Goal: Task Accomplishment & Management: Manage account settings

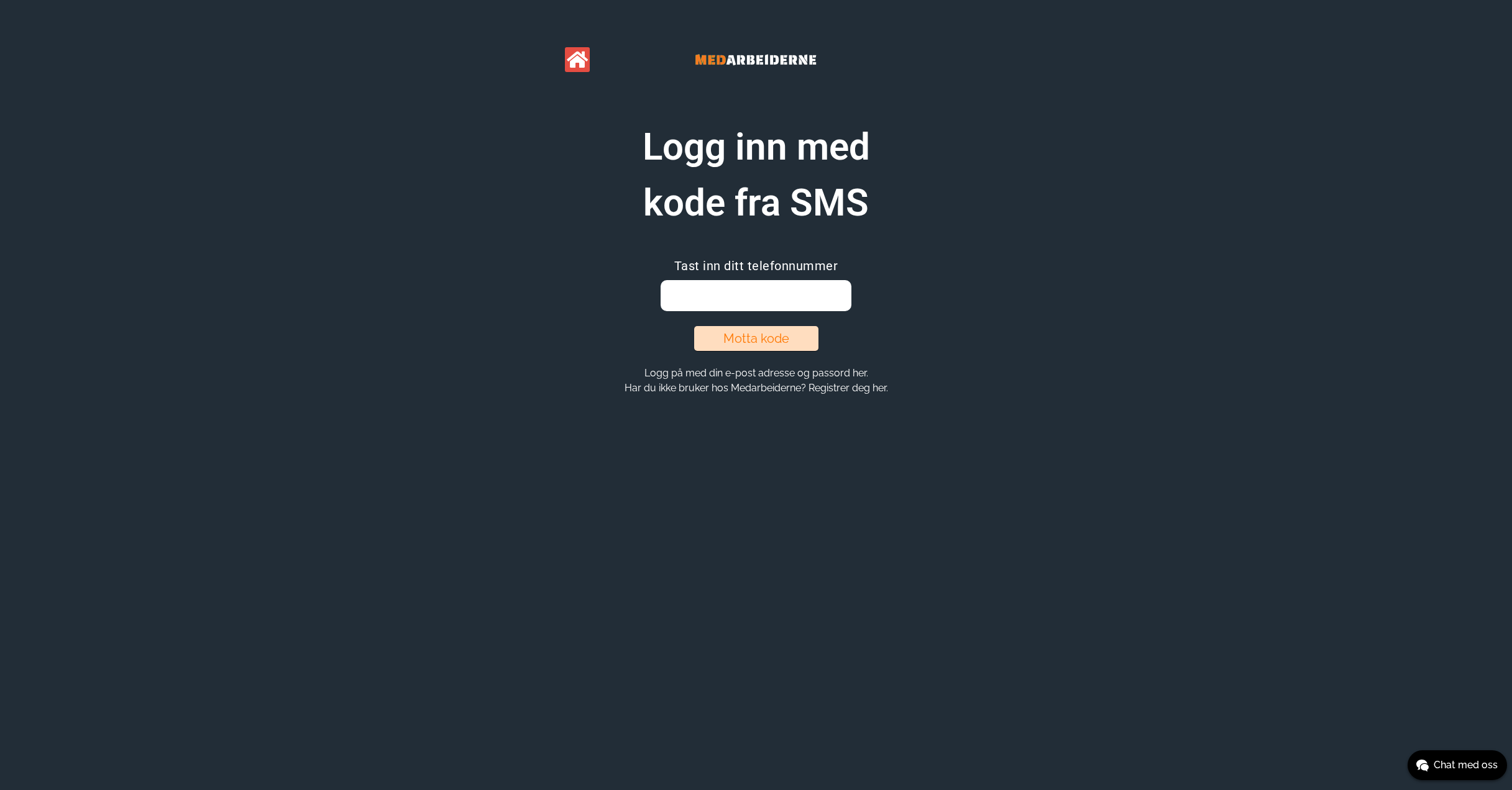
click at [736, 296] on input "email" at bounding box center [755, 295] width 191 height 31
type input "93094164"
click at [750, 344] on button "Motta kode" at bounding box center [756, 338] width 124 height 25
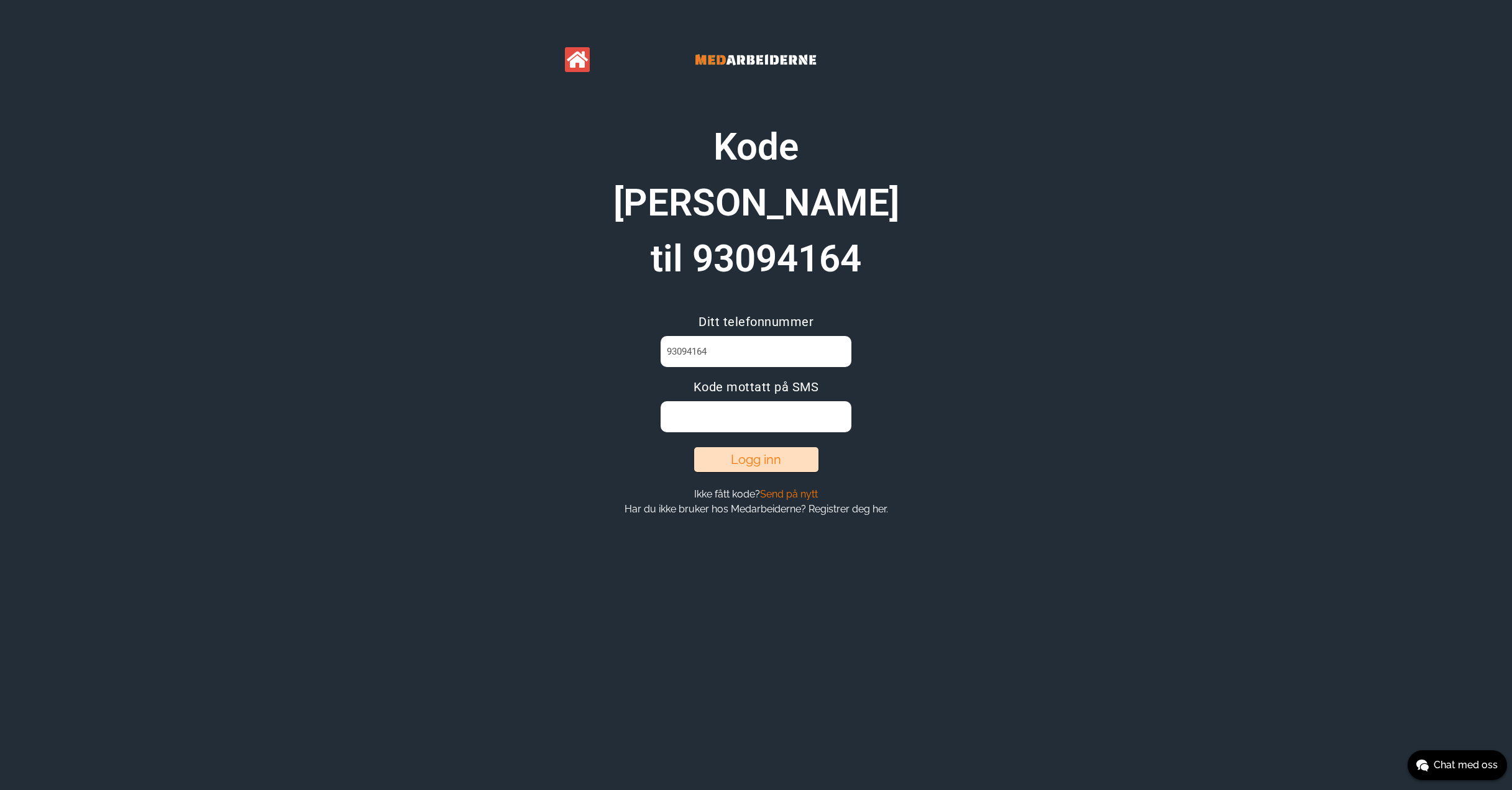
click at [746, 401] on input at bounding box center [755, 416] width 191 height 31
type input "QRBTRG46"
click at [756, 447] on button "Logg inn" at bounding box center [756, 459] width 124 height 25
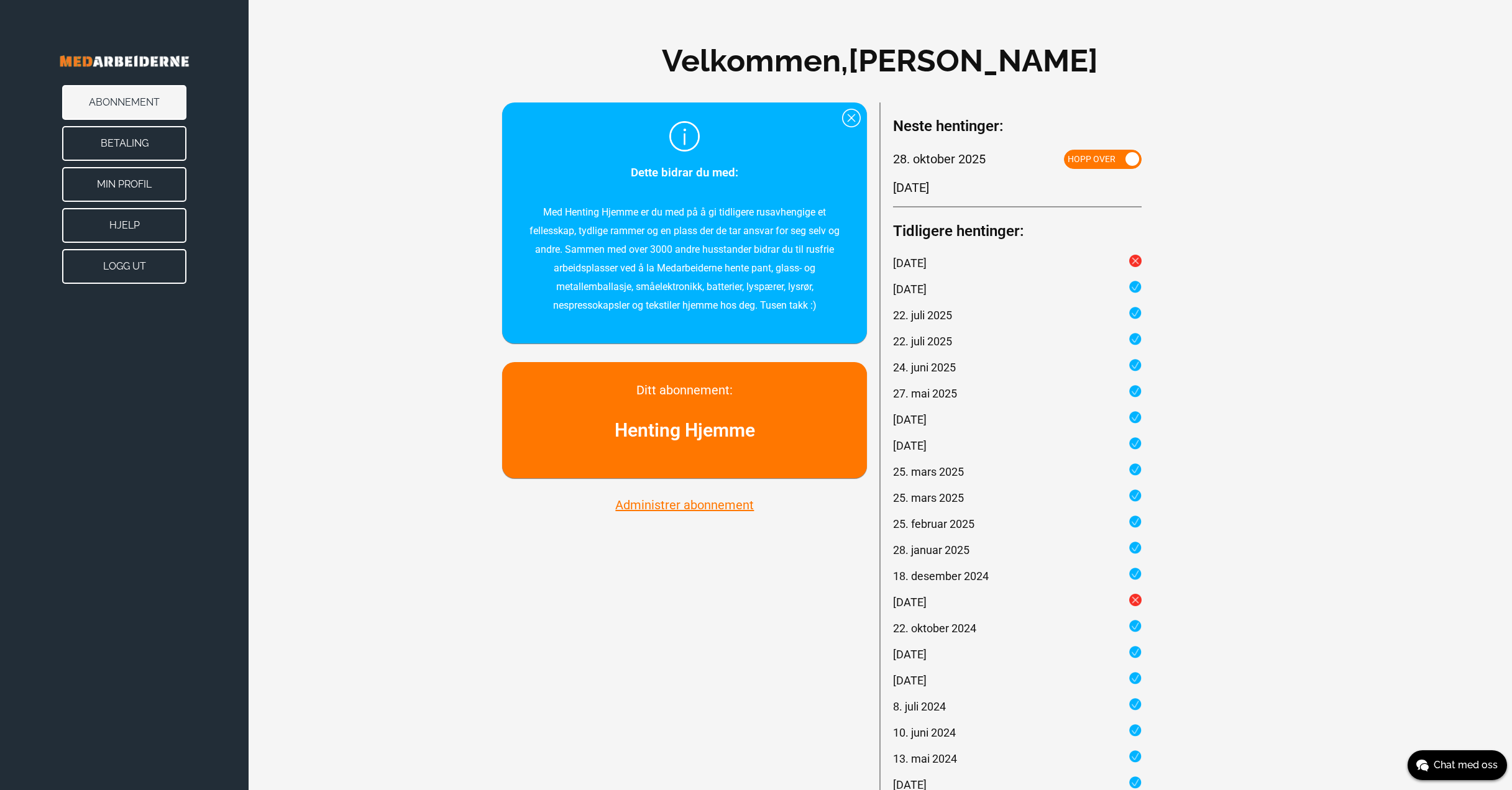
click at [715, 508] on button "Administrer abonnement" at bounding box center [684, 504] width 146 height 16
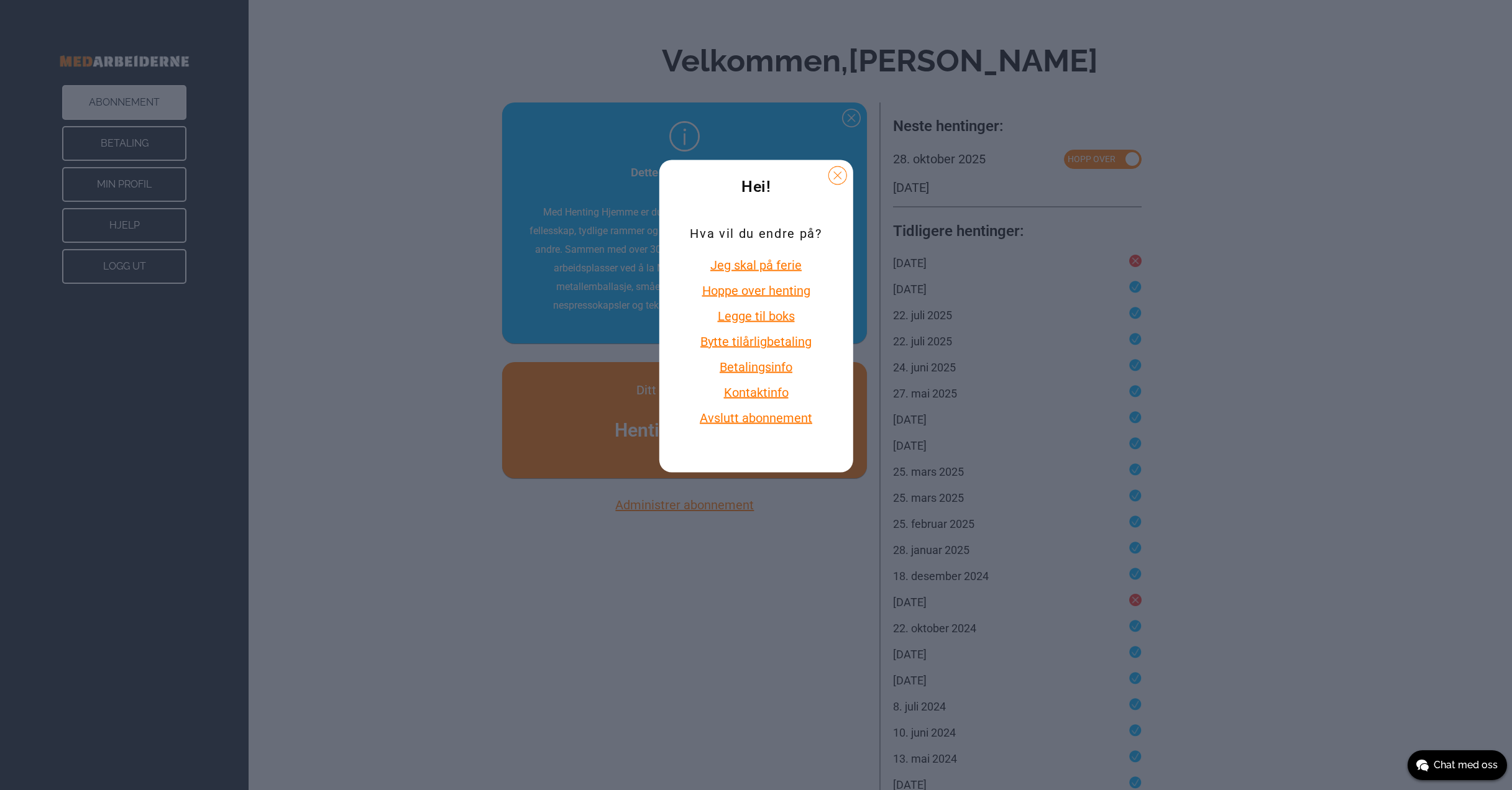
click at [757, 420] on button "Avslutt abonnement" at bounding box center [755, 417] width 132 height 16
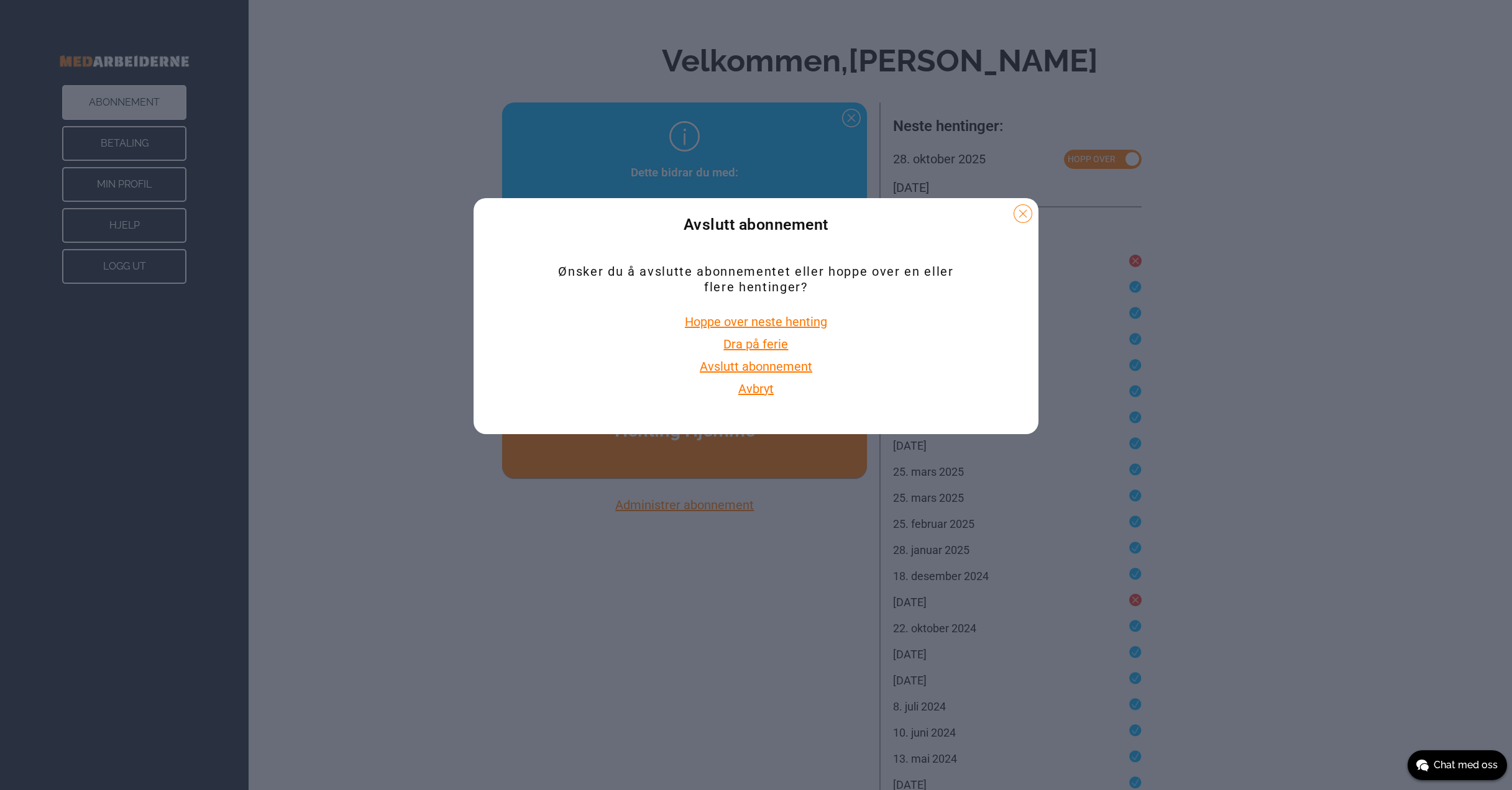
click at [768, 368] on button "Avslutt abonnement" at bounding box center [756, 366] width 120 height 16
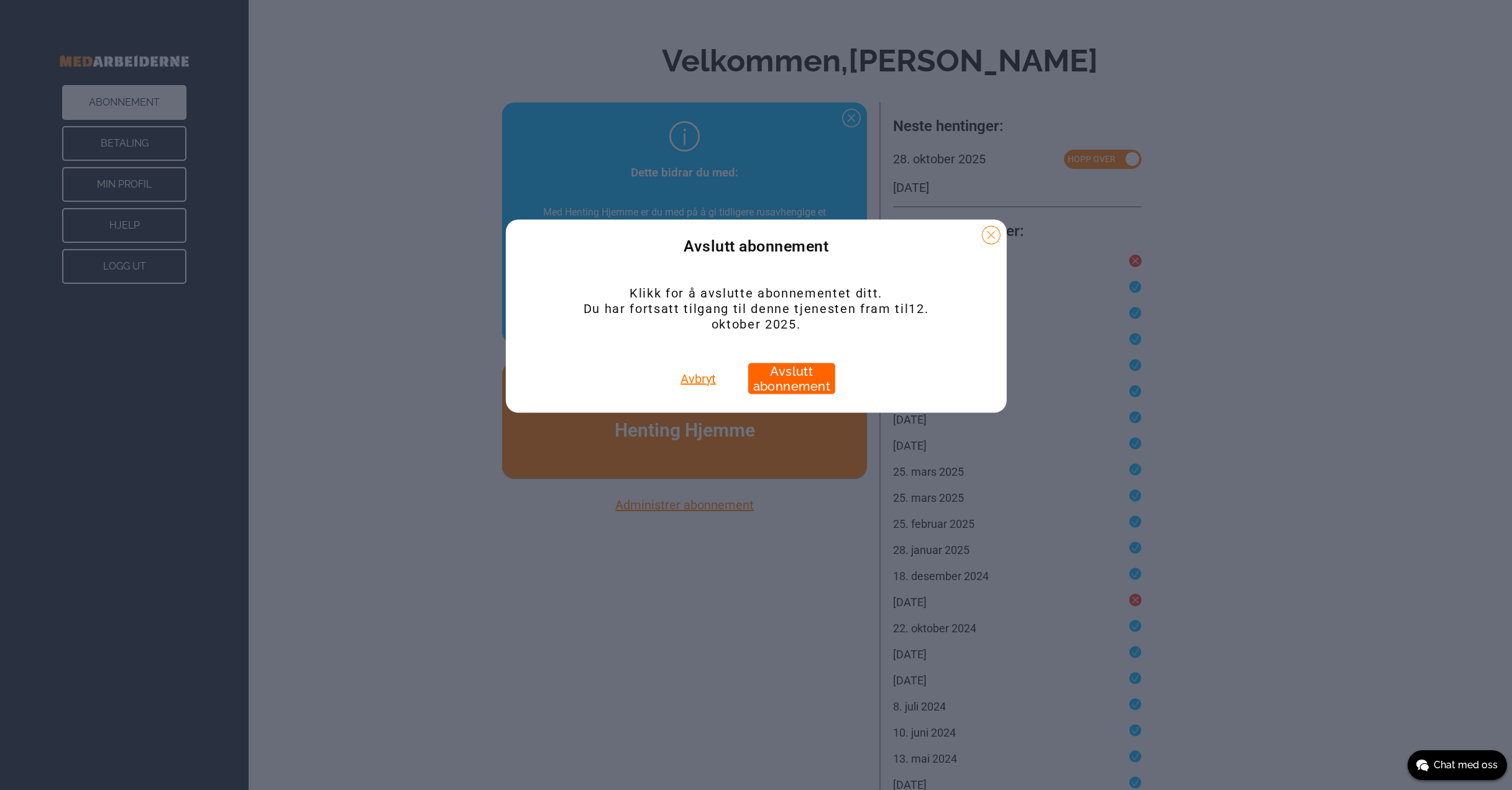
click at [795, 378] on button "Avslutt abonnement" at bounding box center [792, 378] width 87 height 31
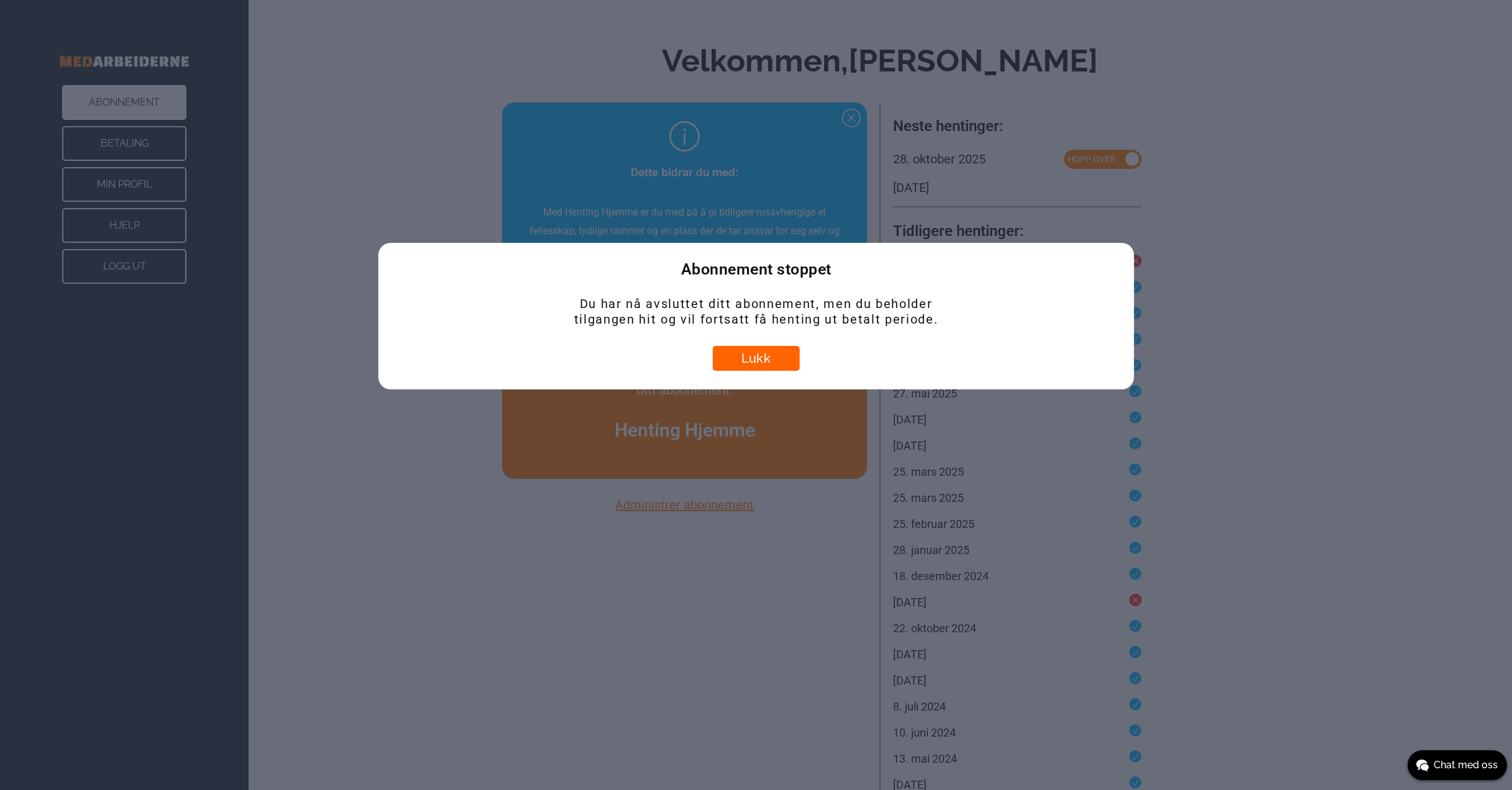
click at [761, 359] on button "Lukk" at bounding box center [756, 358] width 87 height 25
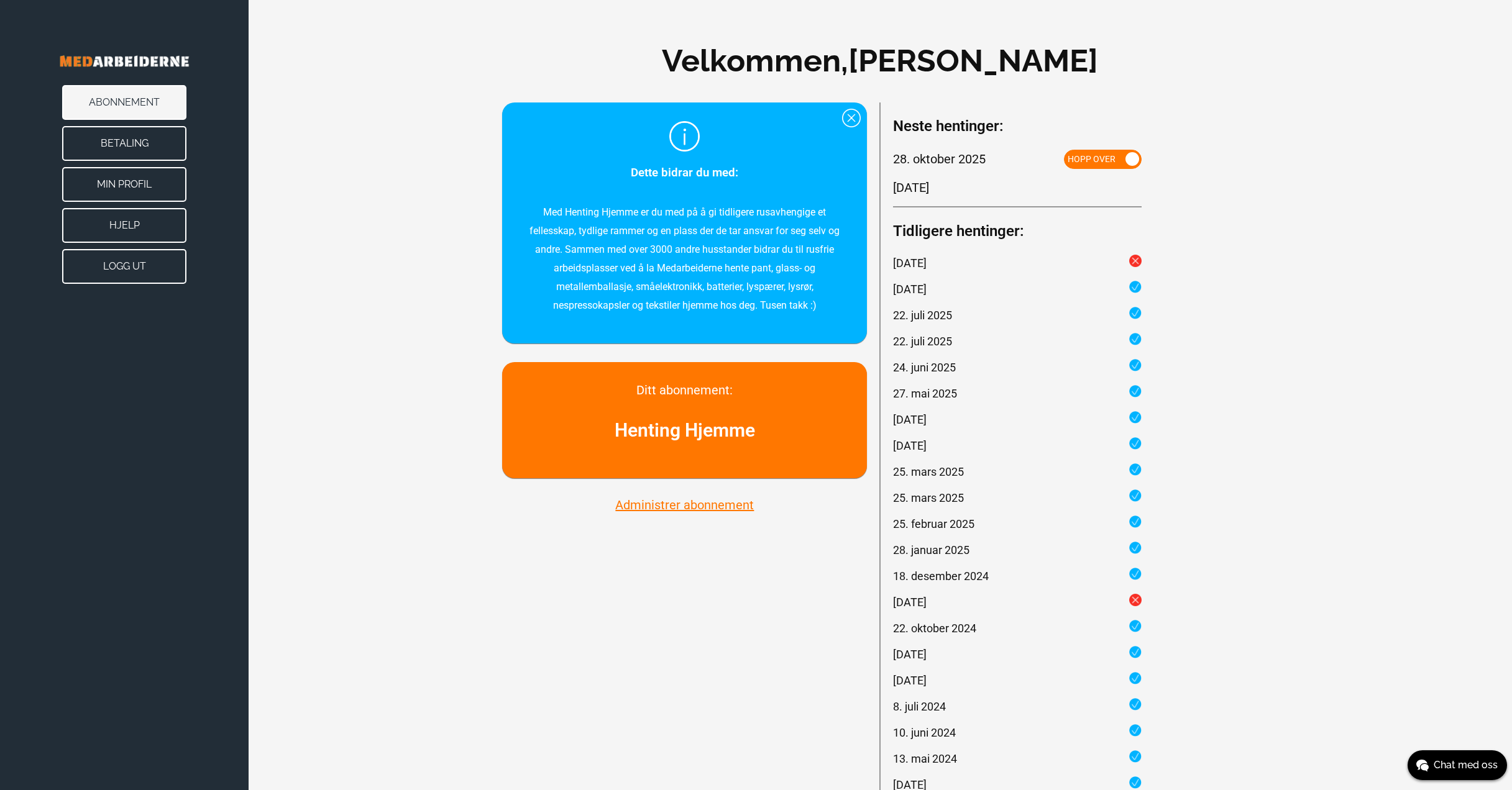
click at [698, 504] on button "Administrer abonnement" at bounding box center [684, 504] width 146 height 16
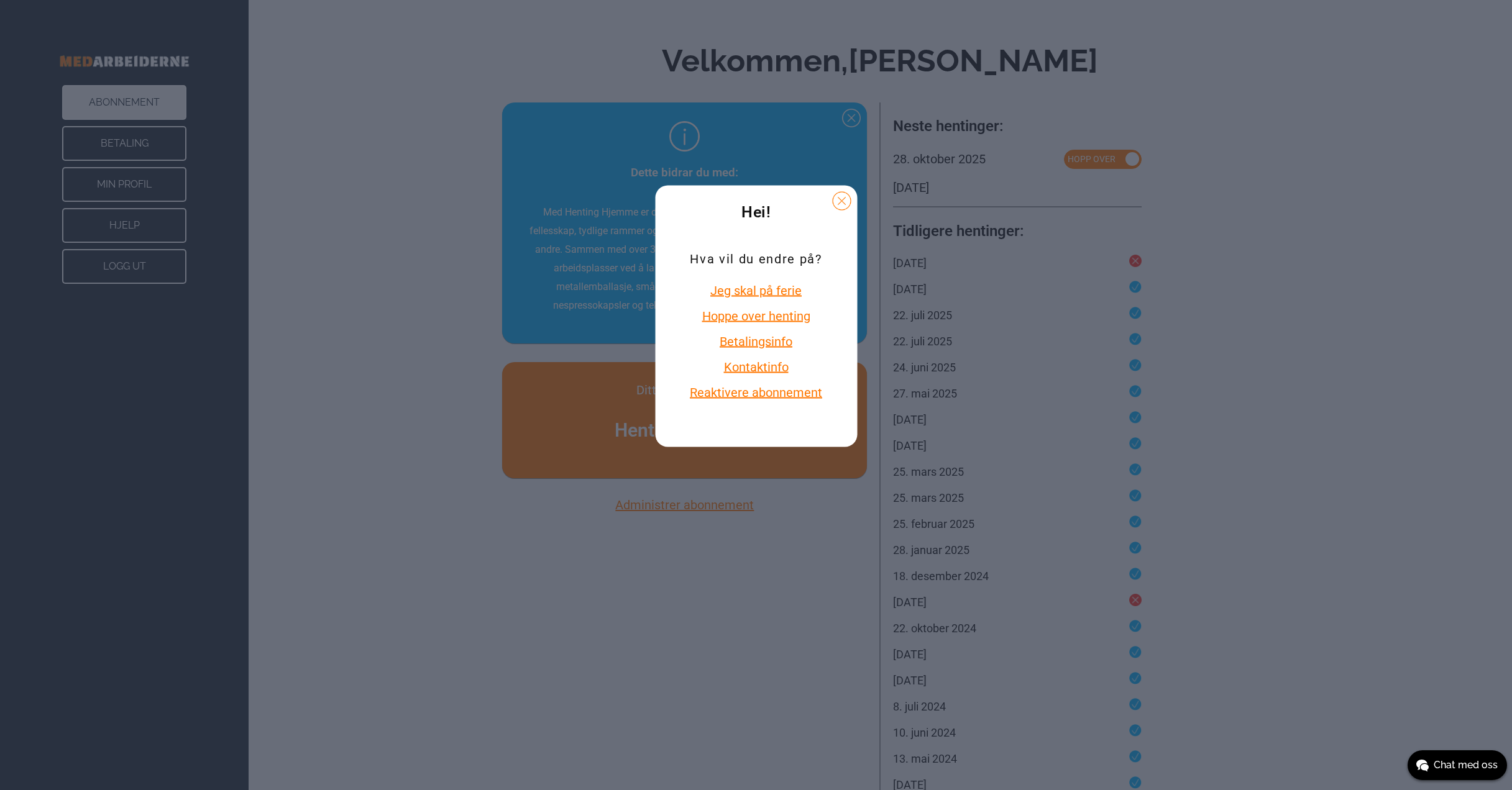
click at [439, 426] on div "Hei! Hva vil du endre på? Jeg skal på ferie [PERSON_NAME] over henting Betaling…" at bounding box center [756, 395] width 1512 height 790
click at [840, 200] on button at bounding box center [841, 200] width 19 height 19
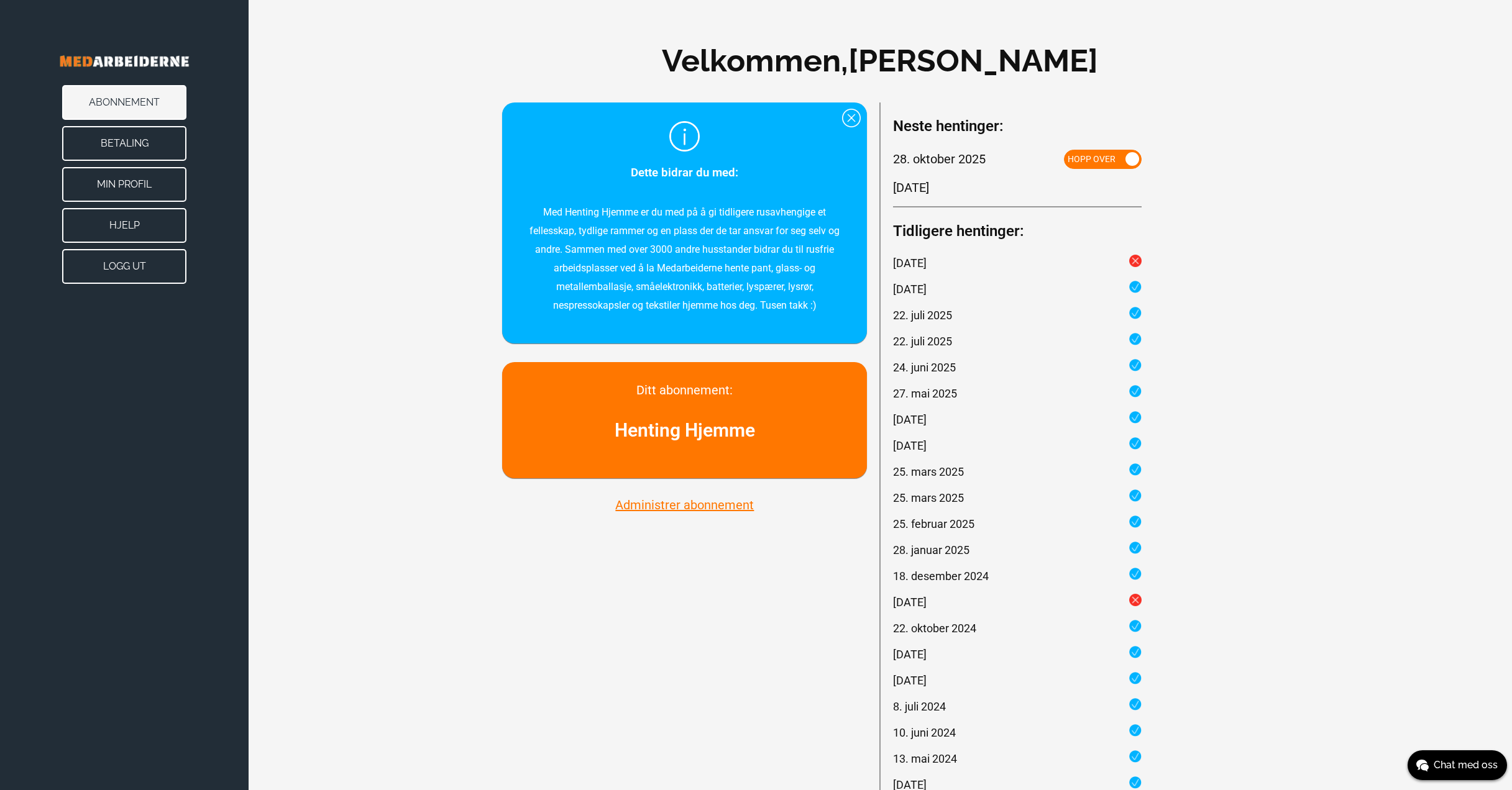
click at [122, 185] on button "Min Profil" at bounding box center [124, 185] width 124 height 34
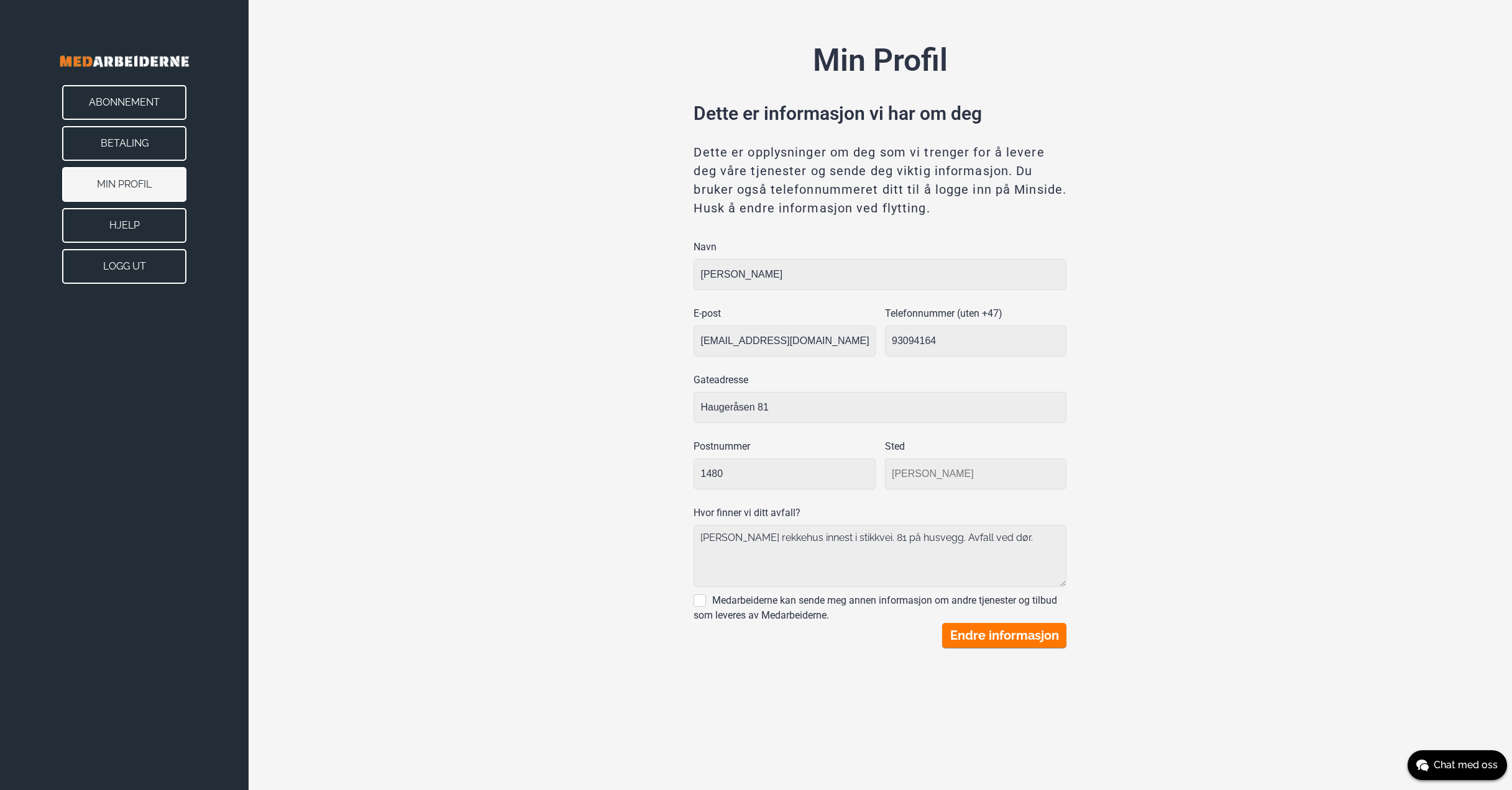
click at [120, 224] on button "Hjelp" at bounding box center [124, 225] width 124 height 34
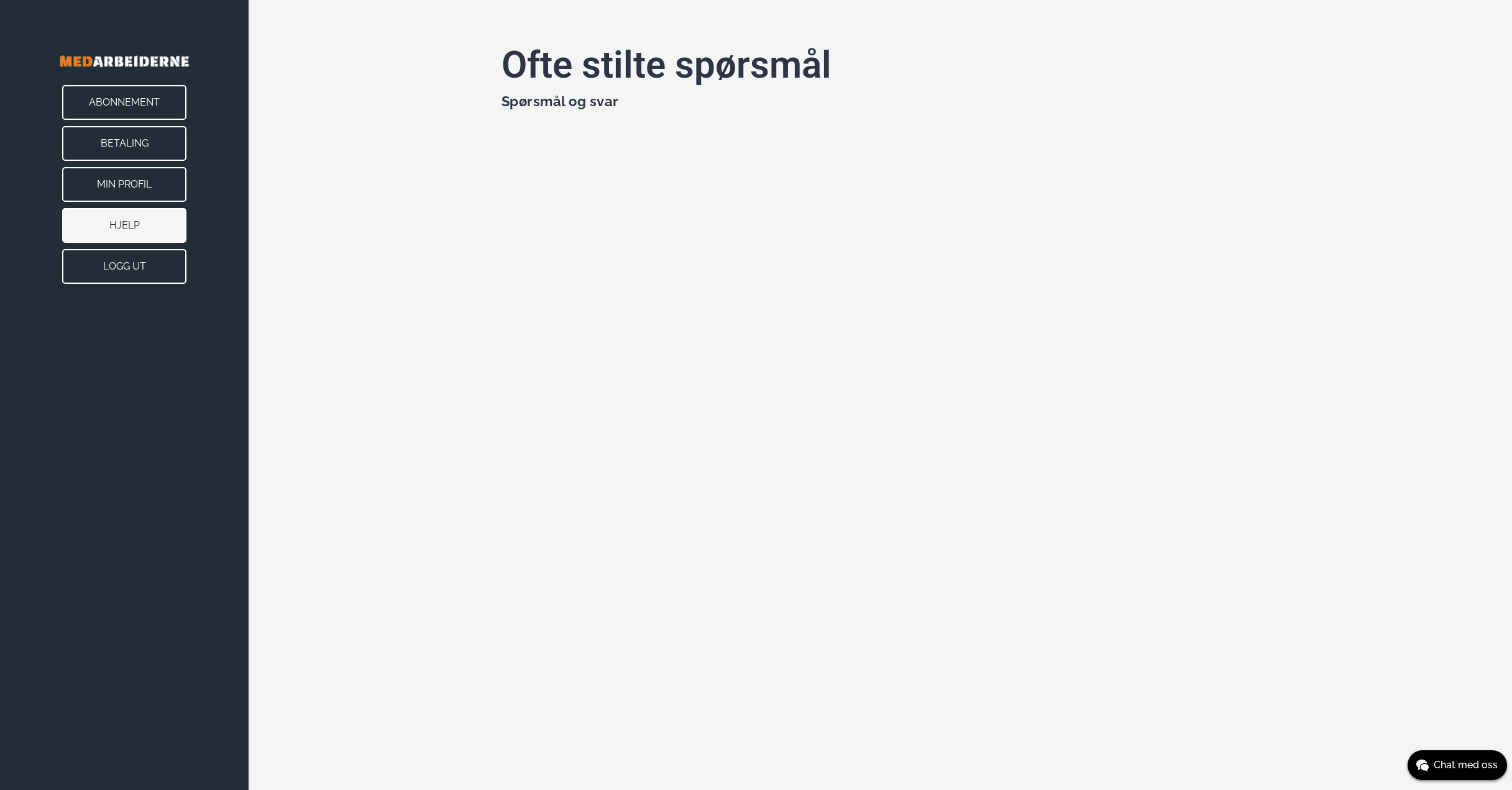
click at [119, 273] on button "Logg ut" at bounding box center [124, 267] width 124 height 34
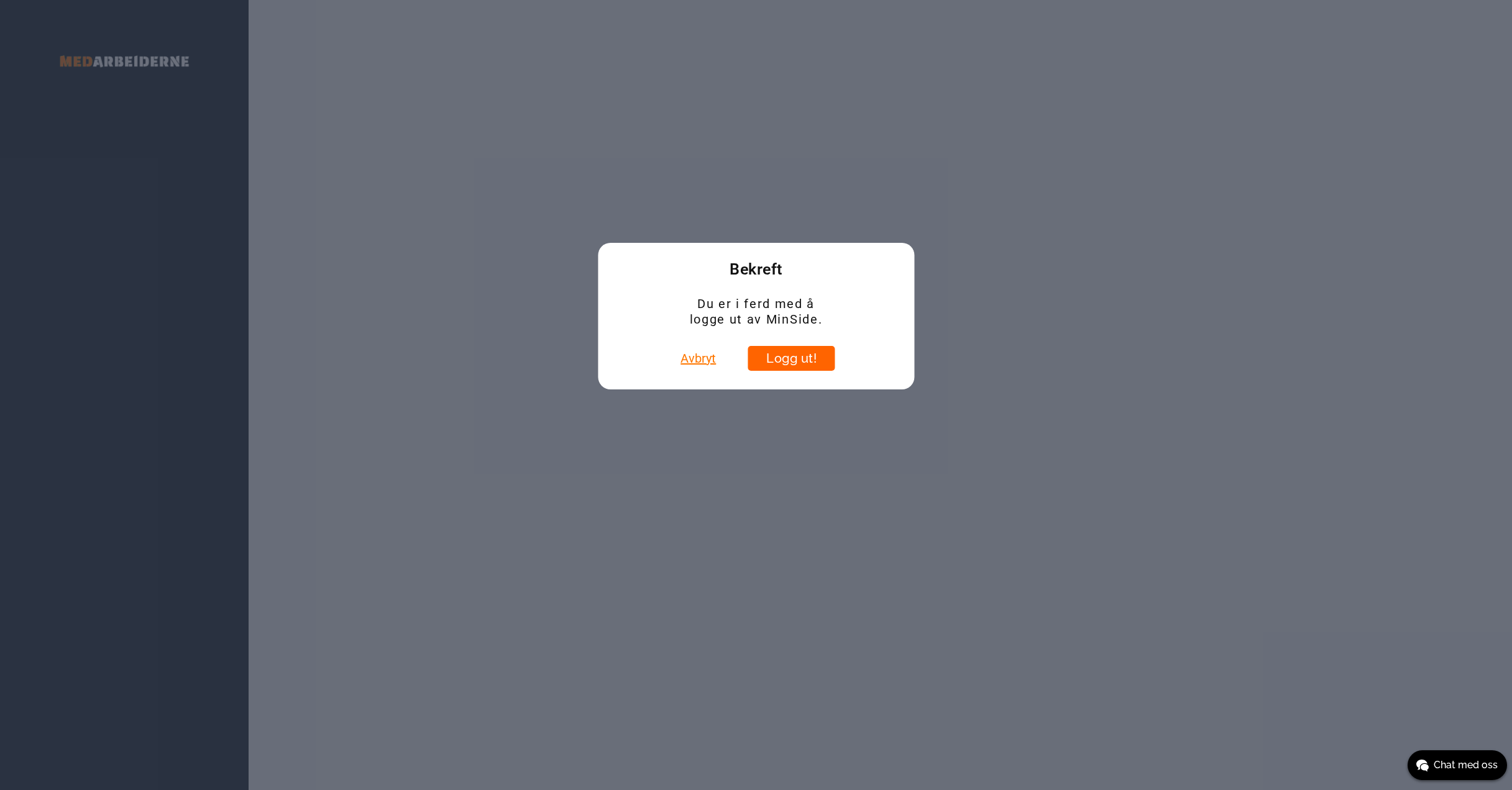
click at [795, 355] on button "Logg ut!" at bounding box center [792, 358] width 87 height 25
